Goal: Transaction & Acquisition: Purchase product/service

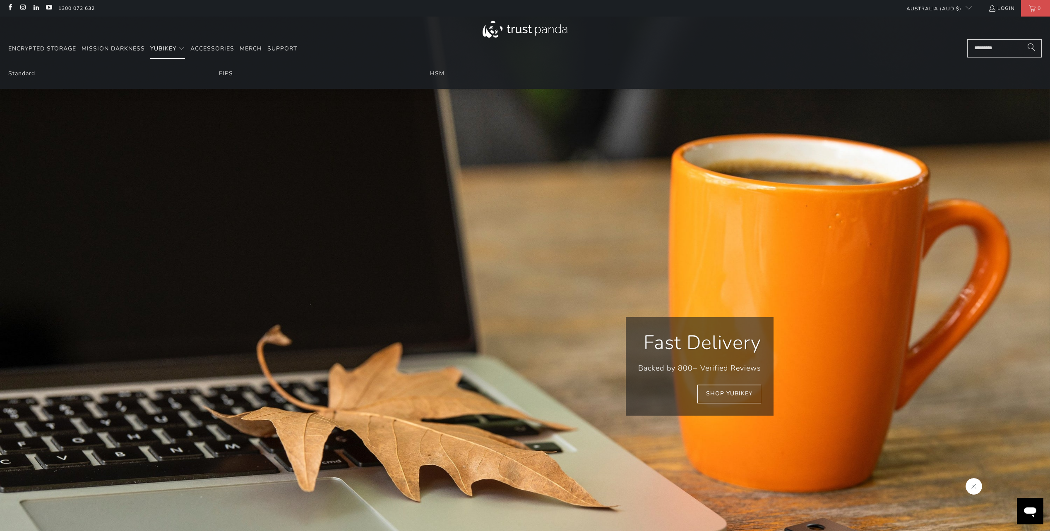
click at [167, 48] on span "YubiKey" at bounding box center [163, 49] width 26 height 8
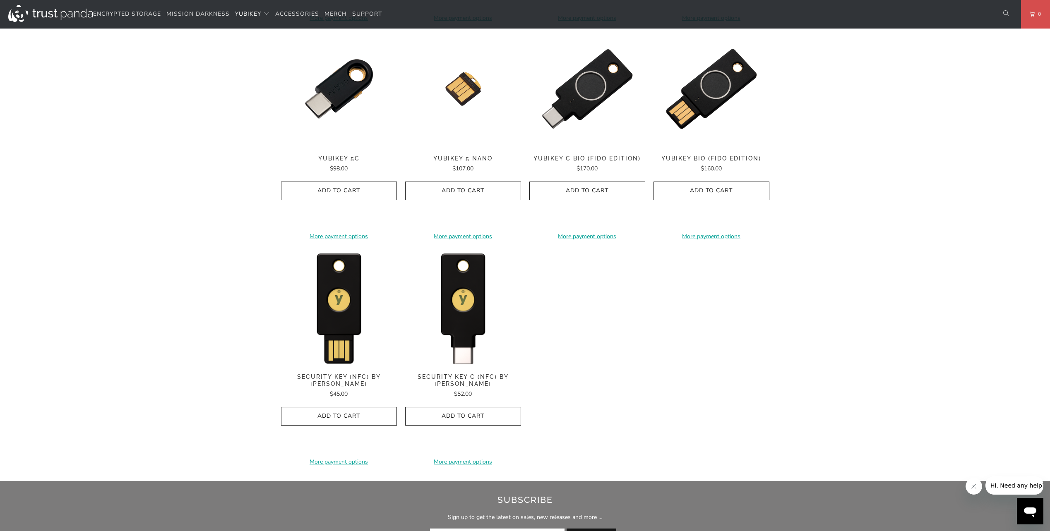
scroll to position [662, 0]
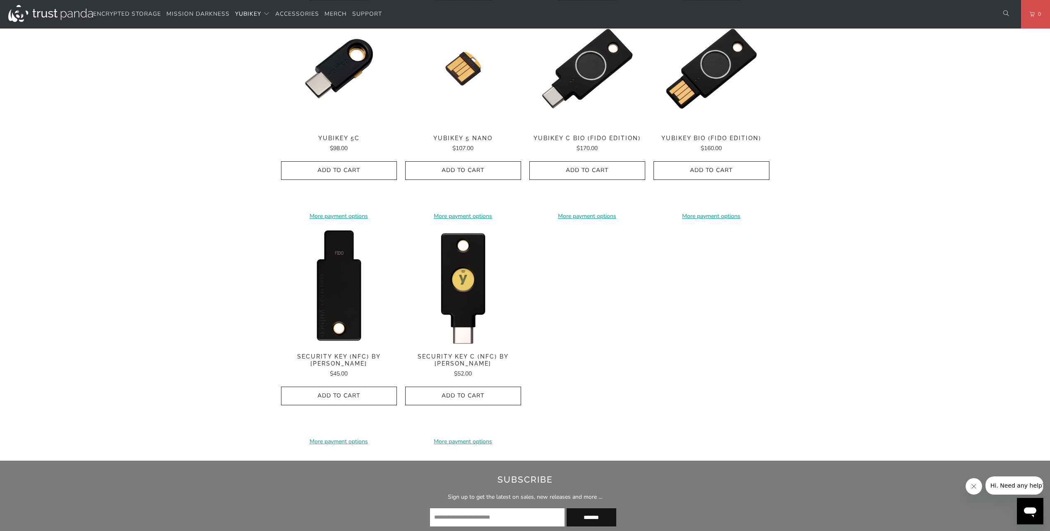
click at [329, 284] on img at bounding box center [339, 287] width 116 height 116
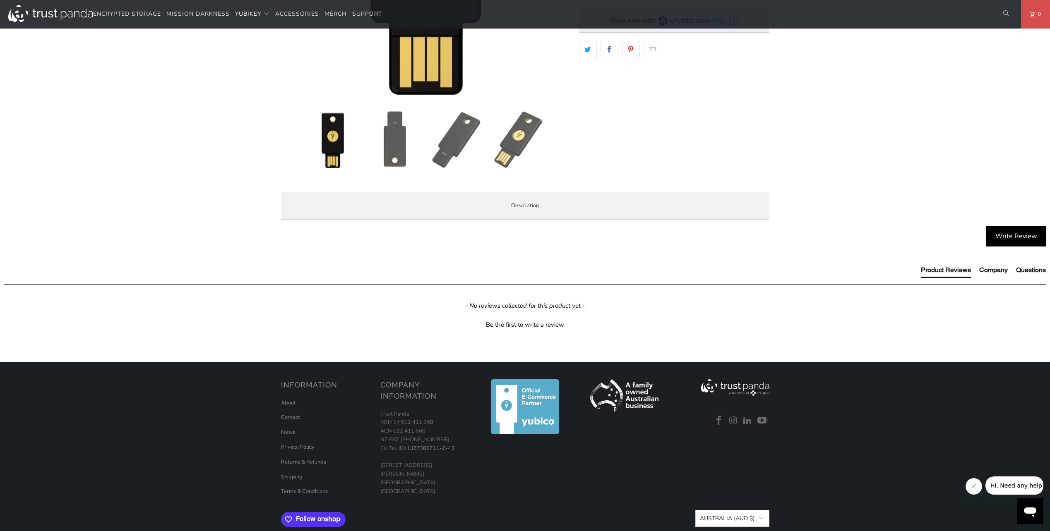
scroll to position [248, 0]
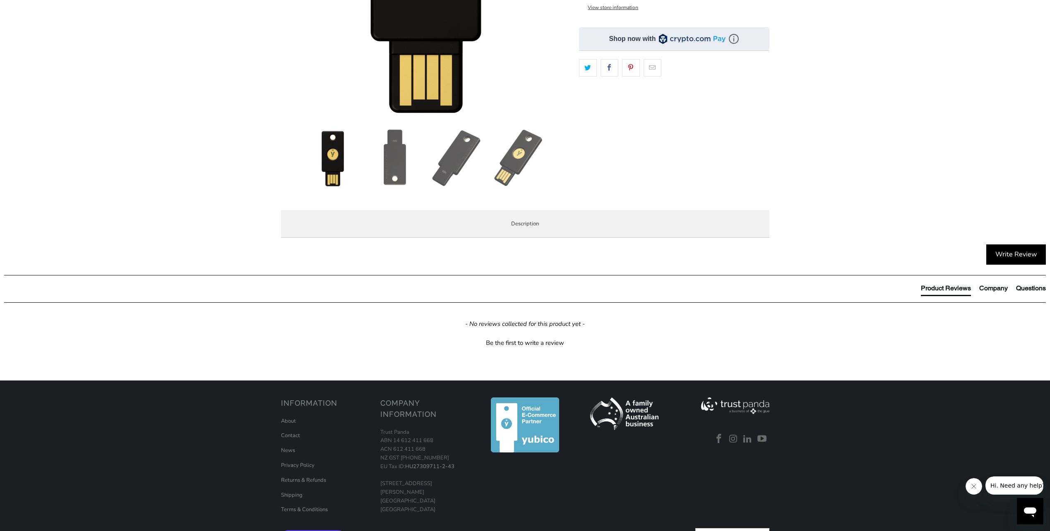
click at [0, 0] on li "Enterprise and Government" at bounding box center [0, 0] width 0 height 0
click at [0, 0] on span "Specifications" at bounding box center [0, 0] width 0 height 0
click at [0, 0] on li "Overview" at bounding box center [0, 0] width 0 height 0
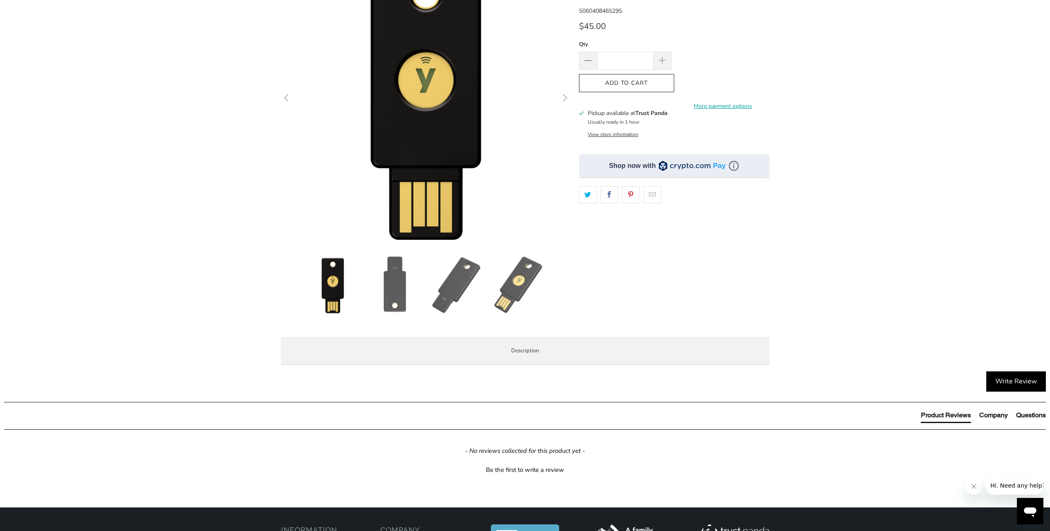
scroll to position [0, 0]
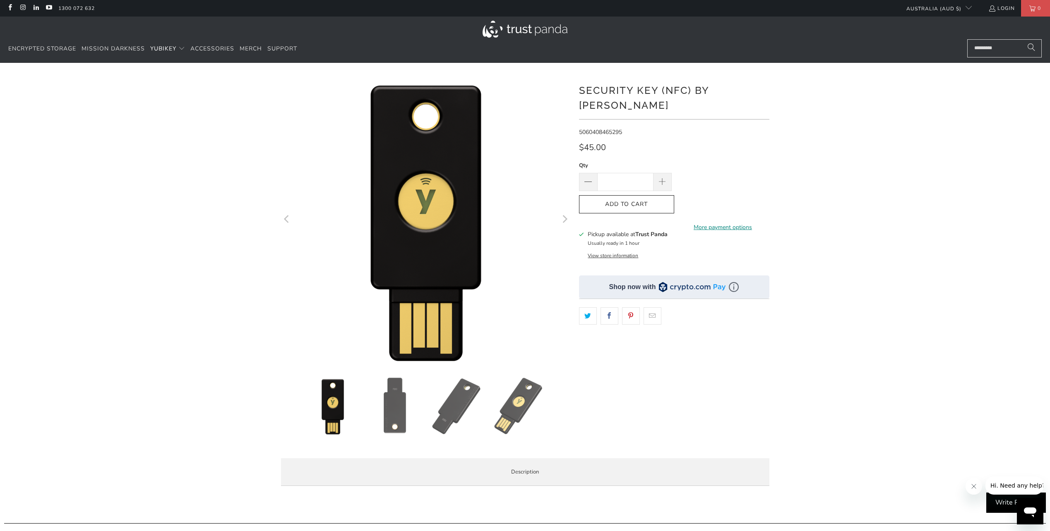
click at [734, 223] on link "More payment options" at bounding box center [723, 227] width 93 height 9
click at [647, 173] on input "*" at bounding box center [625, 182] width 56 height 18
drag, startPoint x: 636, startPoint y: 171, endPoint x: 584, endPoint y: 172, distance: 52.2
click at [584, 172] on div "Qty *" at bounding box center [625, 176] width 93 height 30
type input "*"
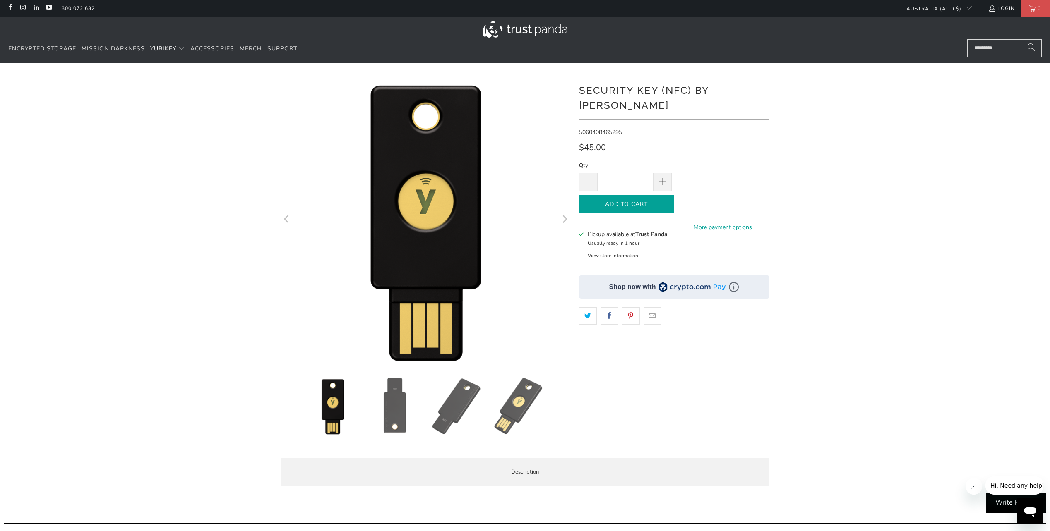
click at [662, 201] on span "Add to Cart" at bounding box center [627, 204] width 78 height 7
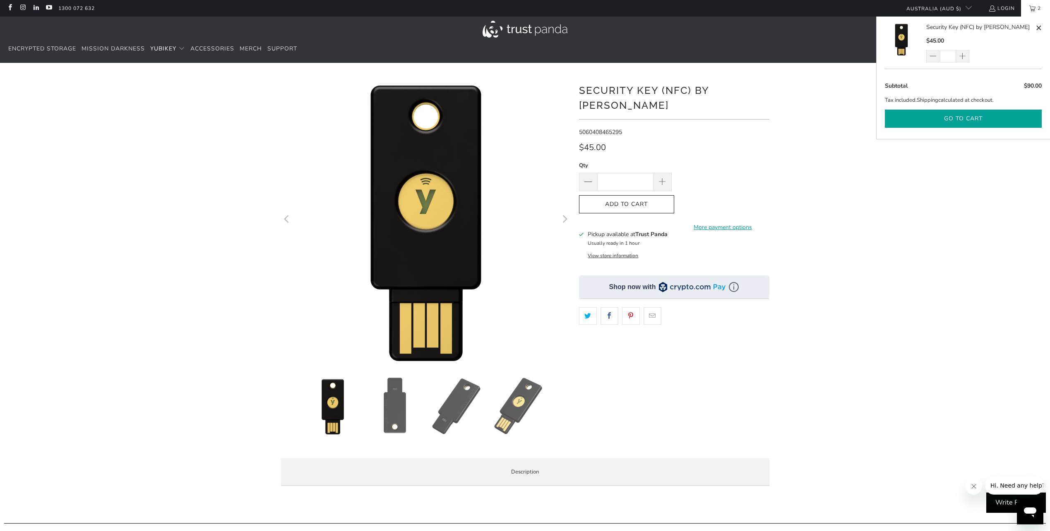
click at [949, 119] on button "Go to cart" at bounding box center [963, 119] width 157 height 19
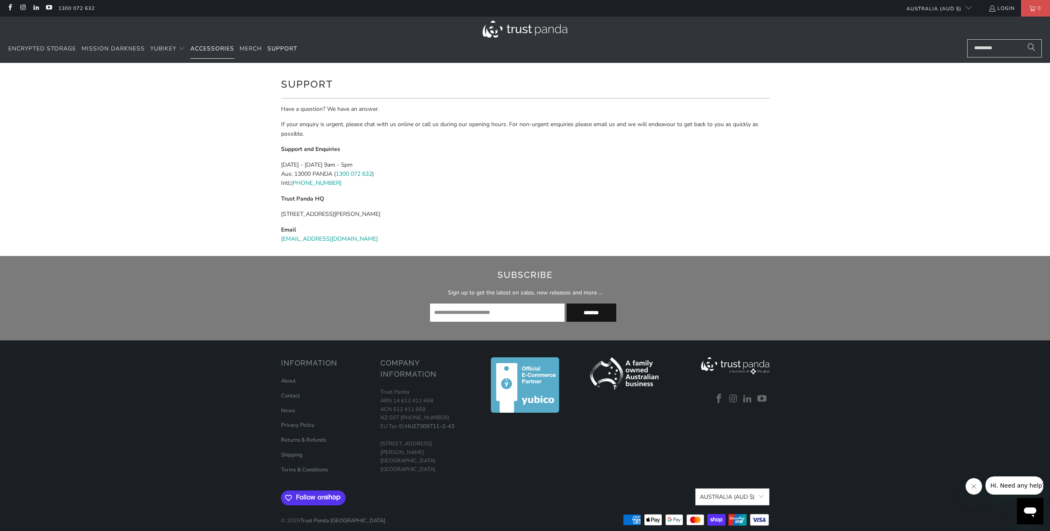
click at [216, 47] on span "Accessories" at bounding box center [212, 49] width 44 height 8
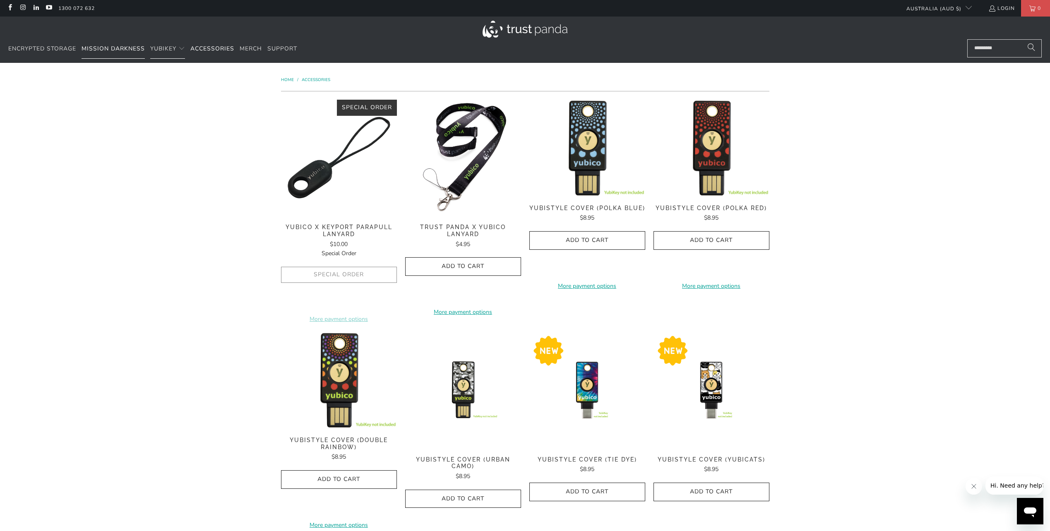
click at [127, 45] on span "Mission Darkness" at bounding box center [113, 49] width 63 height 8
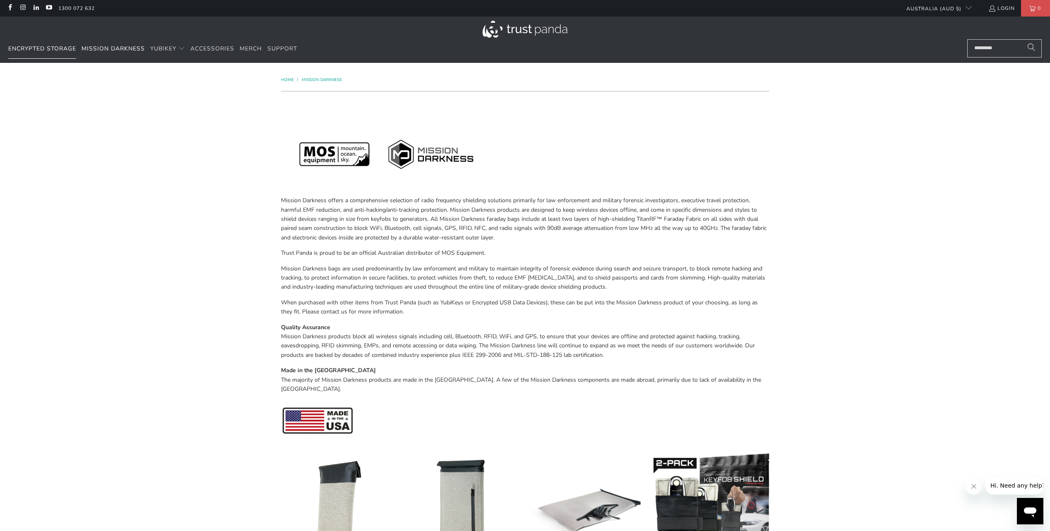
click at [55, 50] on span "Encrypted Storage" at bounding box center [42, 49] width 68 height 8
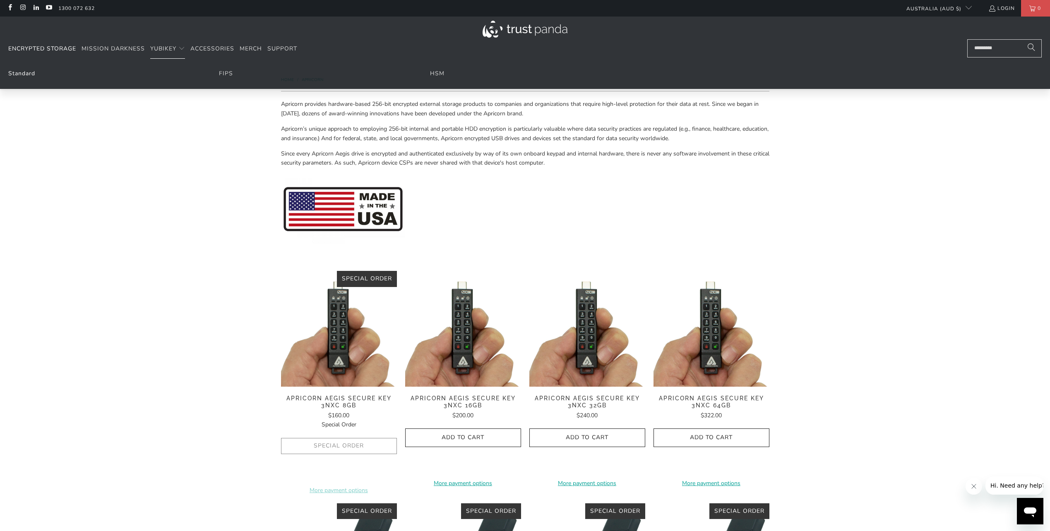
click at [22, 71] on link "Standard" at bounding box center [21, 74] width 27 height 8
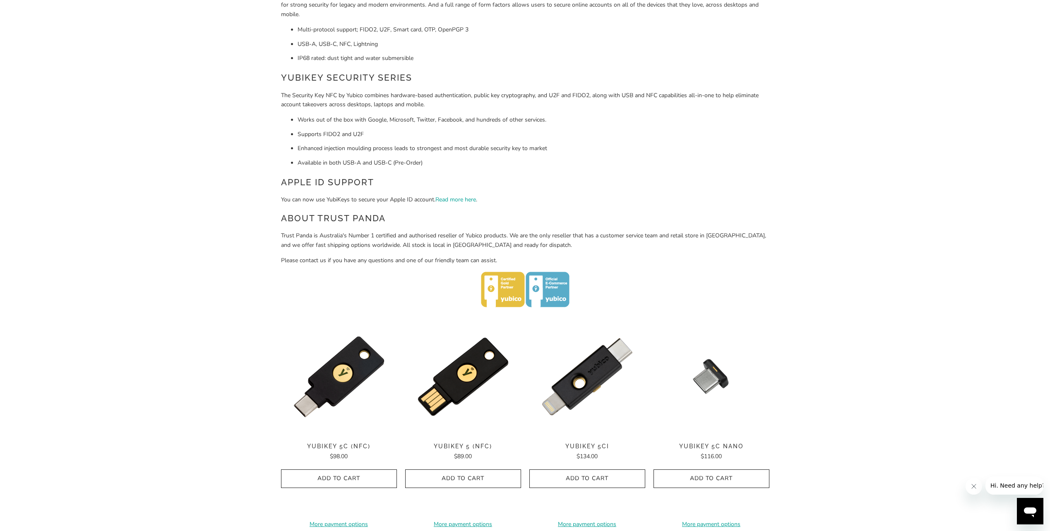
scroll to position [124, 0]
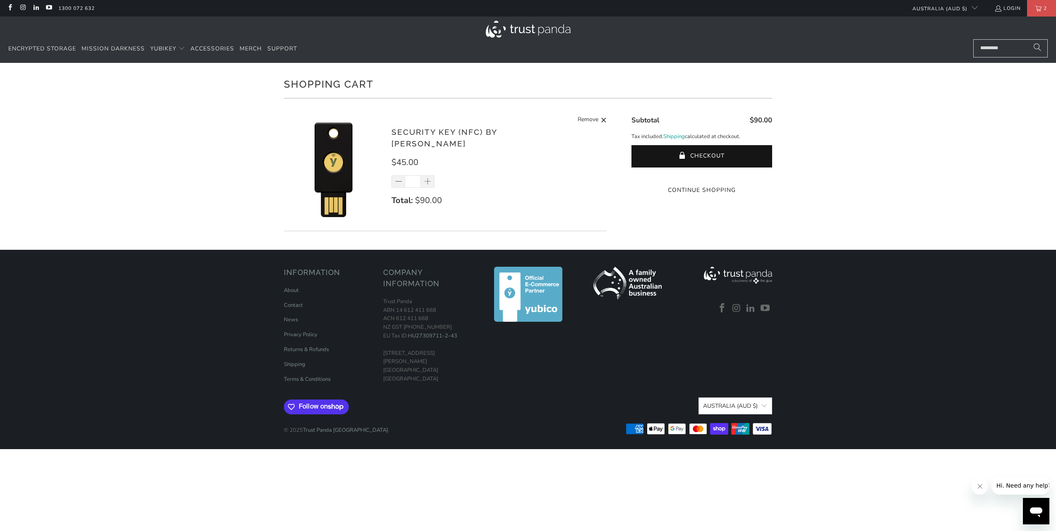
click at [704, 178] on shopify-google-pay-button at bounding box center [703, 175] width 2 height 8
click at [707, 152] on button "Checkout" at bounding box center [702, 156] width 141 height 22
